Goal: Browse casually: Explore the website without a specific task or goal

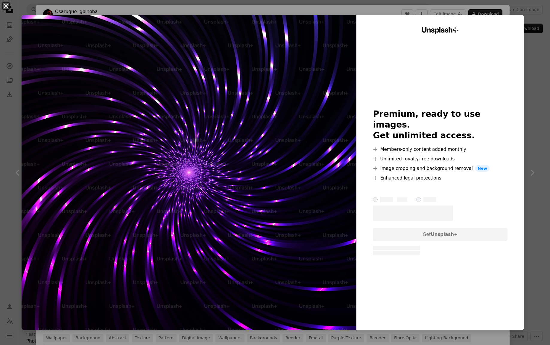
scroll to position [481, 0]
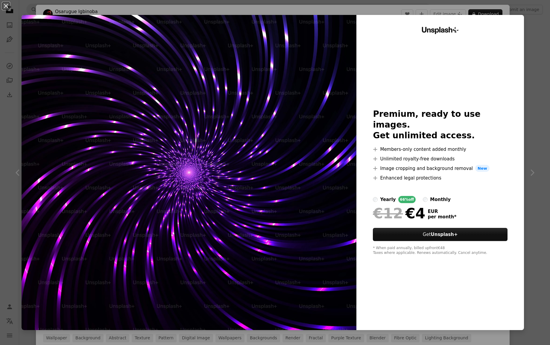
click at [539, 167] on div "An X shape Unsplash+ Premium, ready to use images. Get unlimited access. A plus…" at bounding box center [275, 172] width 550 height 345
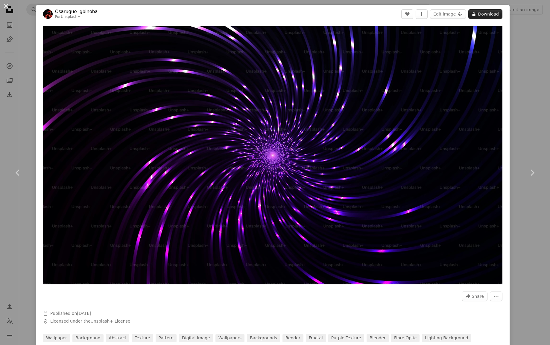
click at [496, 11] on button "A lock Download" at bounding box center [485, 14] width 34 height 10
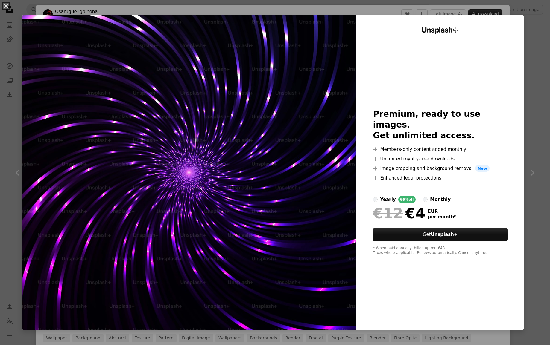
click at [496, 11] on div "An X shape Unsplash+ Premium, ready to use images. Get unlimited access. A plus…" at bounding box center [275, 172] width 550 height 345
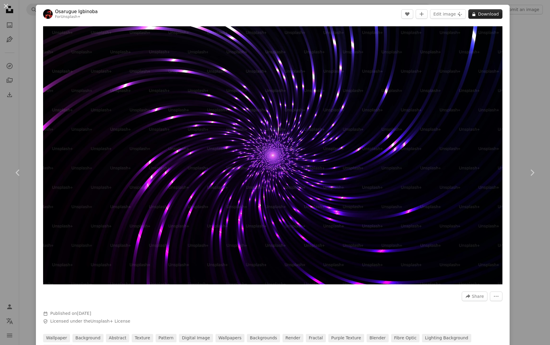
click at [489, 13] on button "A lock Download" at bounding box center [485, 14] width 34 height 10
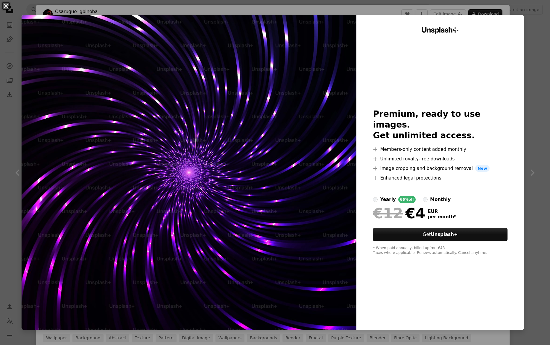
click at [538, 180] on div "An X shape Unsplash+ Premium, ready to use images. Get unlimited access. A plus…" at bounding box center [275, 172] width 550 height 345
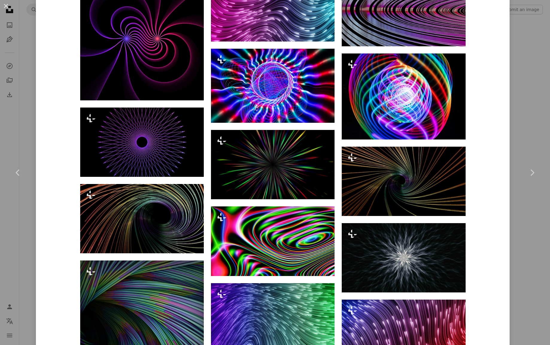
scroll to position [549, 0]
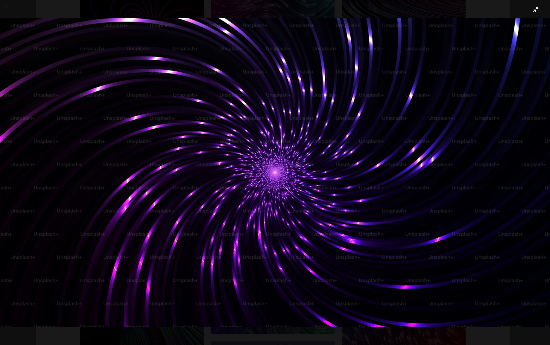
click at [536, 12] on button "Zoom out on this image" at bounding box center [275, 173] width 550 height 346
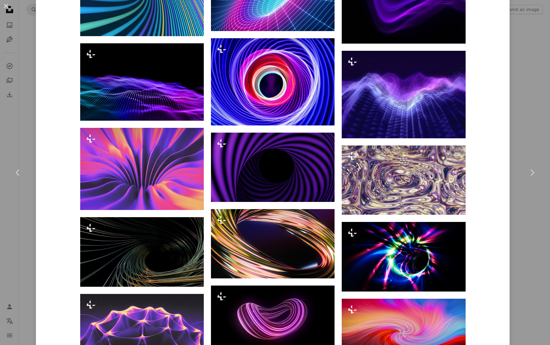
scroll to position [1100, 0]
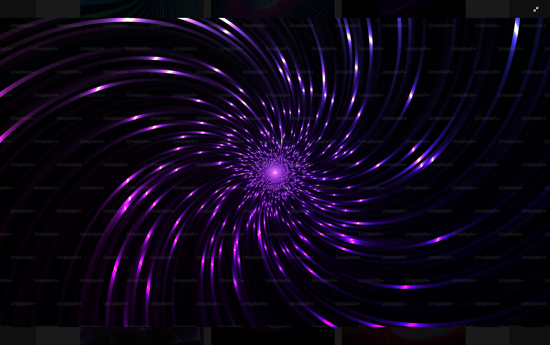
click button "Zoom out on this image" at bounding box center [275, 173] width 550 height 346
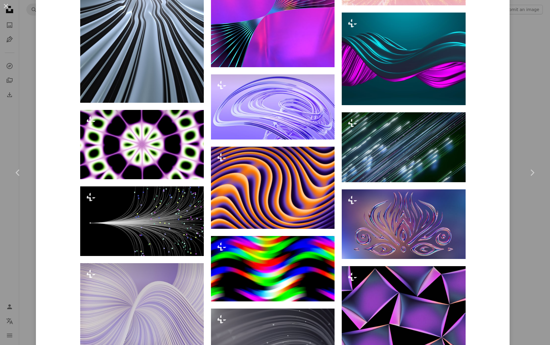
scroll to position [5397, 0]
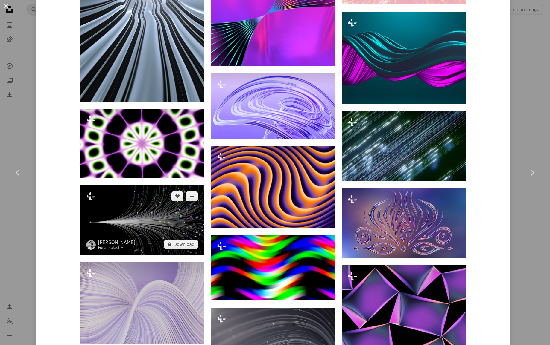
click at [138, 200] on img at bounding box center [142, 220] width 124 height 69
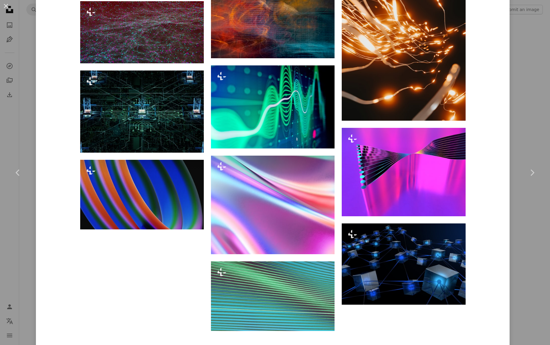
scroll to position [10616, 0]
